Goal: Find specific page/section: Find specific page/section

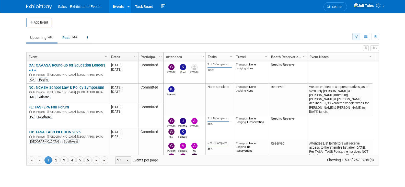
click at [355, 38] on icon "button" at bounding box center [356, 36] width 3 height 3
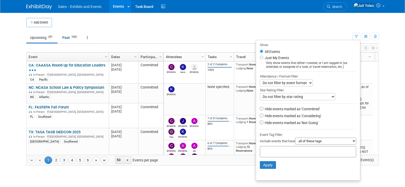
click at [276, 153] on input "text" at bounding box center [282, 150] width 41 height 5
type input "ca"
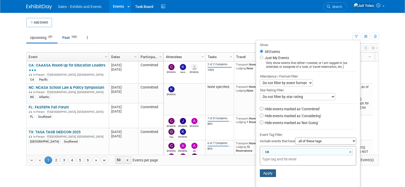
click at [267, 174] on button "Apply" at bounding box center [268, 173] width 16 height 8
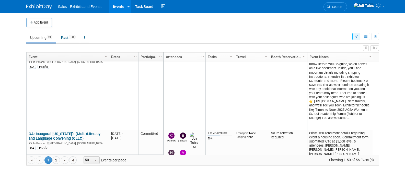
scroll to position [123, 0]
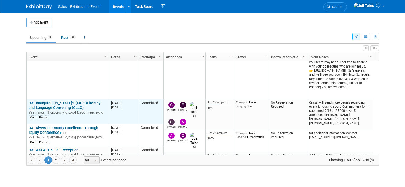
click at [60, 101] on link "CA: Inaugural [US_STATE]’s (Multi)Literacy and Language Convening (CLLC)" at bounding box center [65, 105] width 72 height 9
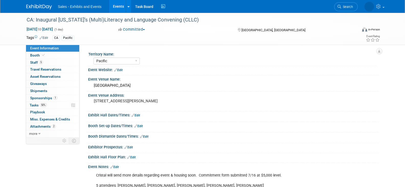
select select "Pacific"
click at [40, 96] on span "Sponsorships 1" at bounding box center [43, 98] width 27 height 4
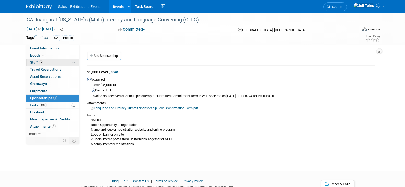
click at [32, 64] on span "Staff 5" at bounding box center [36, 62] width 13 height 4
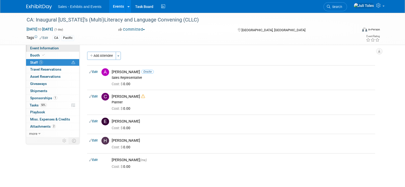
click at [47, 49] on span "Event Information" at bounding box center [44, 48] width 29 height 4
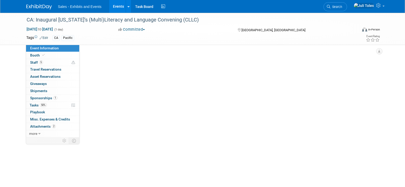
select select "Pacific"
